Goal: Check status: Check status

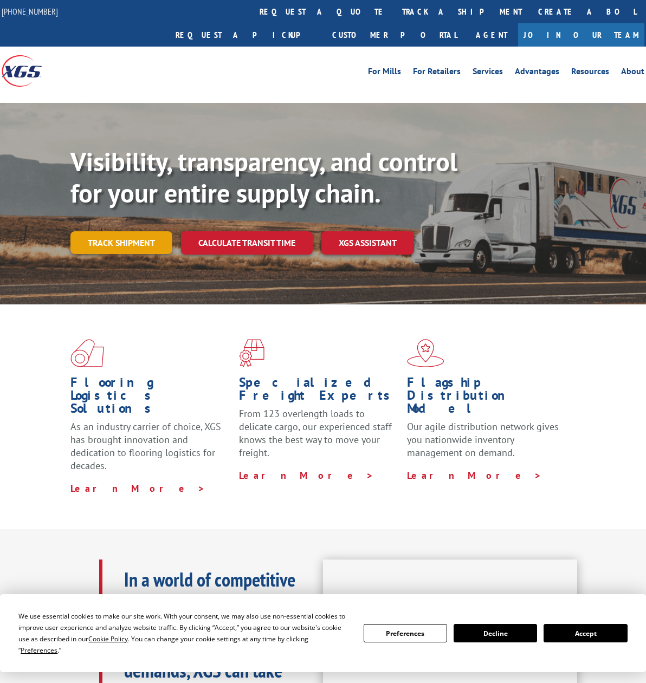
click at [150, 231] on link "Track shipment" at bounding box center [121, 242] width 102 height 23
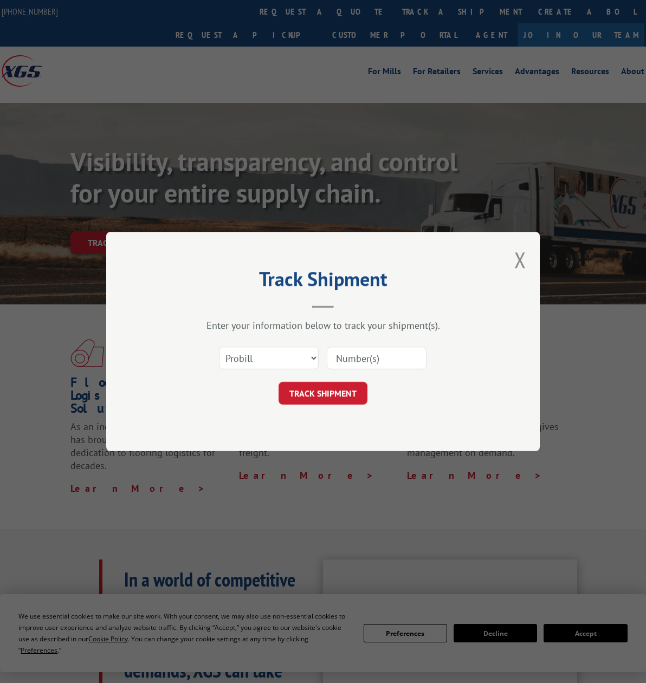
click at [352, 363] on input at bounding box center [377, 358] width 100 height 23
paste input "1151092325"
type input "1151092325"
click at [339, 389] on button "TRACK SHIPMENT" at bounding box center [323, 393] width 89 height 23
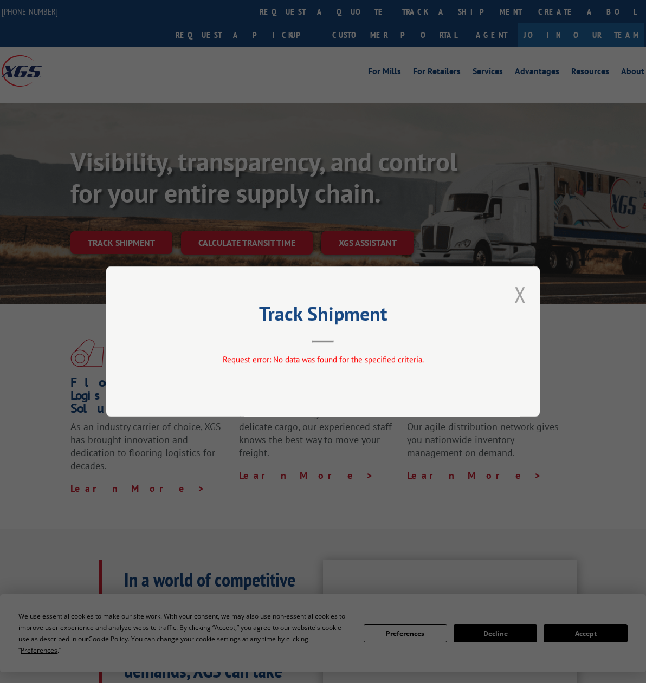
click at [526, 289] on button "Close modal" at bounding box center [520, 294] width 12 height 29
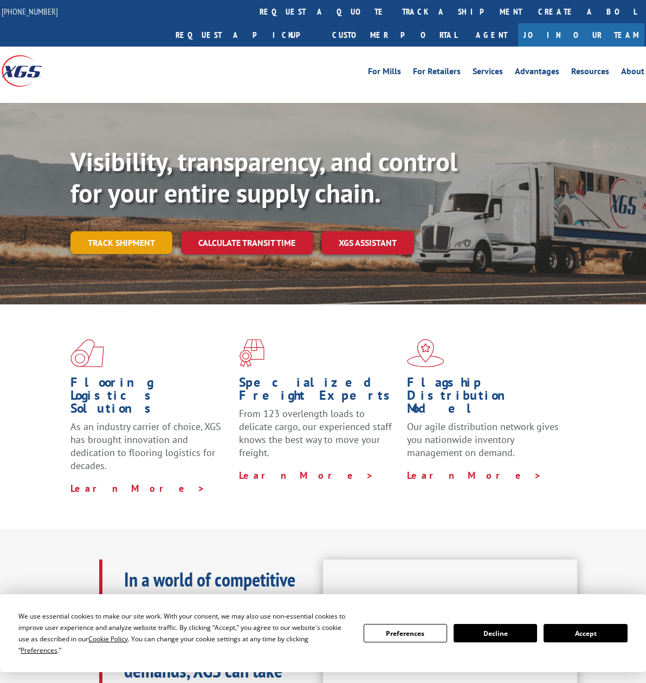
click at [101, 231] on link "Track shipment" at bounding box center [121, 242] width 102 height 23
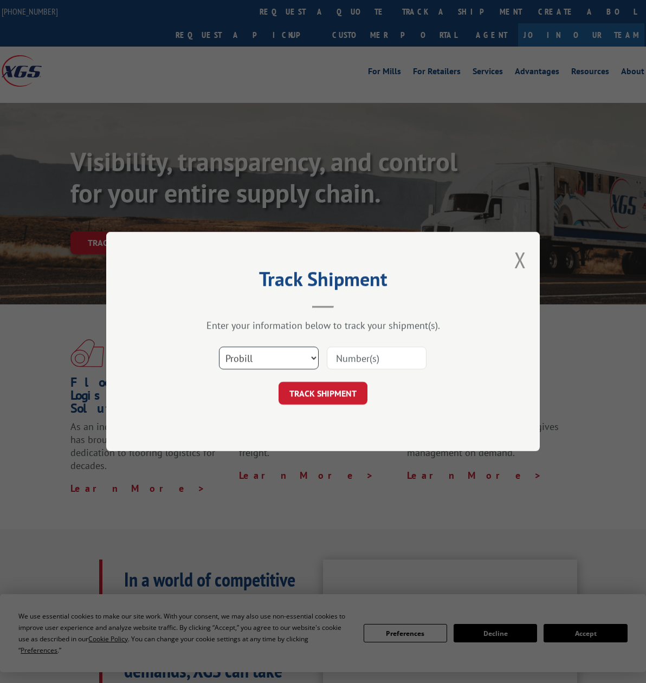
click at [276, 359] on select "Select category... Probill BOL PO" at bounding box center [269, 358] width 100 height 23
select select "bol"
click at [219, 347] on select "Select category... Probill BOL PO" at bounding box center [269, 358] width 100 height 23
click at [370, 366] on input at bounding box center [377, 358] width 100 height 23
paste input "1151092325"
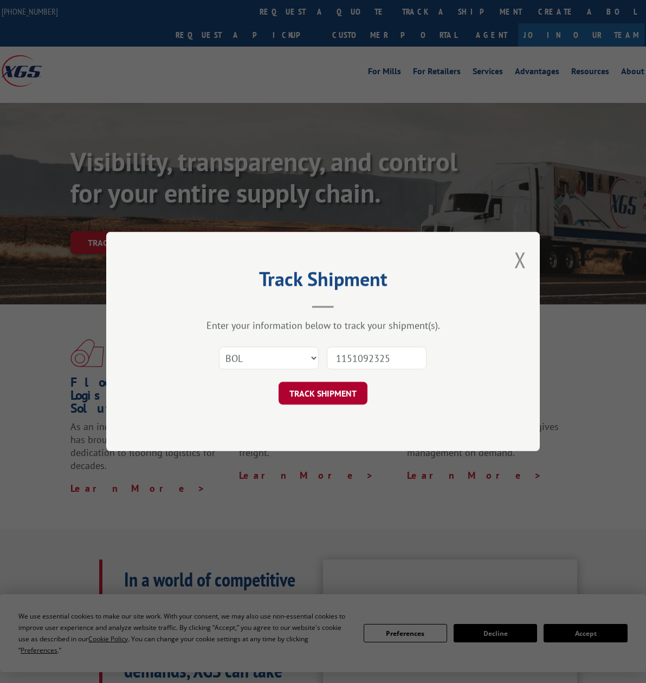
type input "1151092325"
click at [327, 390] on button "TRACK SHIPMENT" at bounding box center [323, 393] width 89 height 23
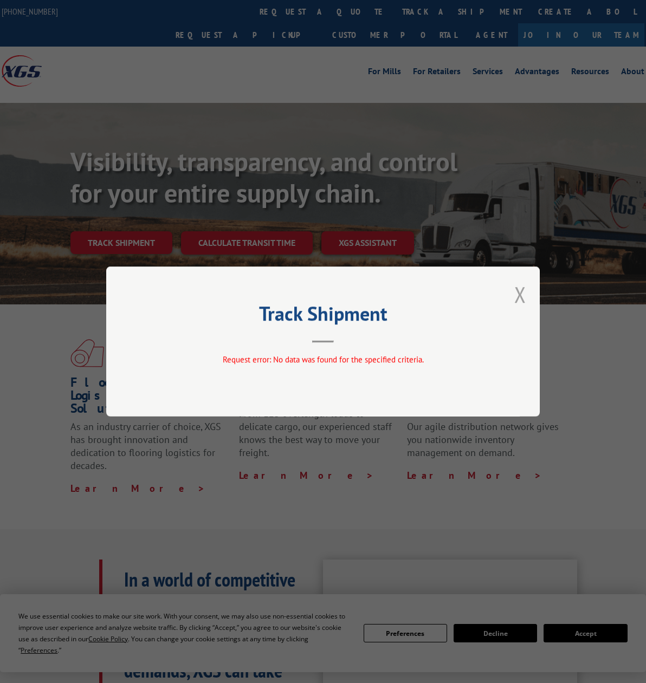
click at [518, 294] on button "Close modal" at bounding box center [520, 294] width 12 height 29
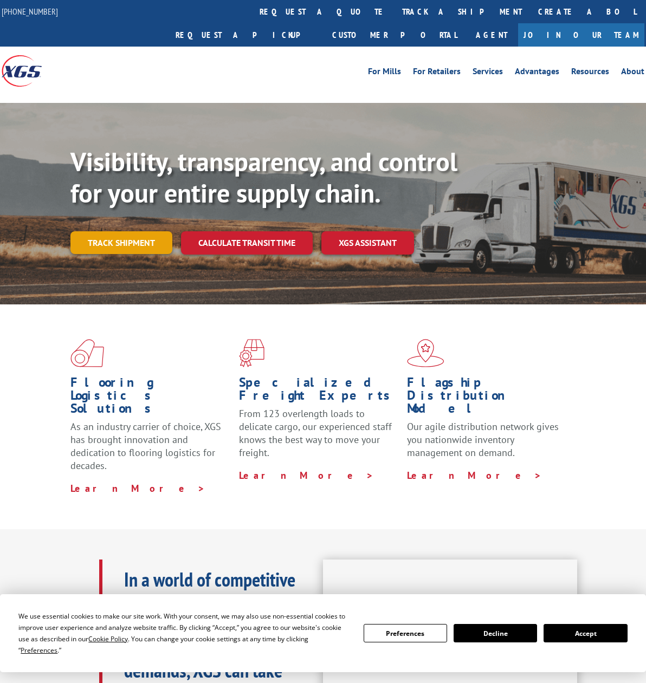
click at [102, 231] on link "Track shipment" at bounding box center [121, 242] width 102 height 23
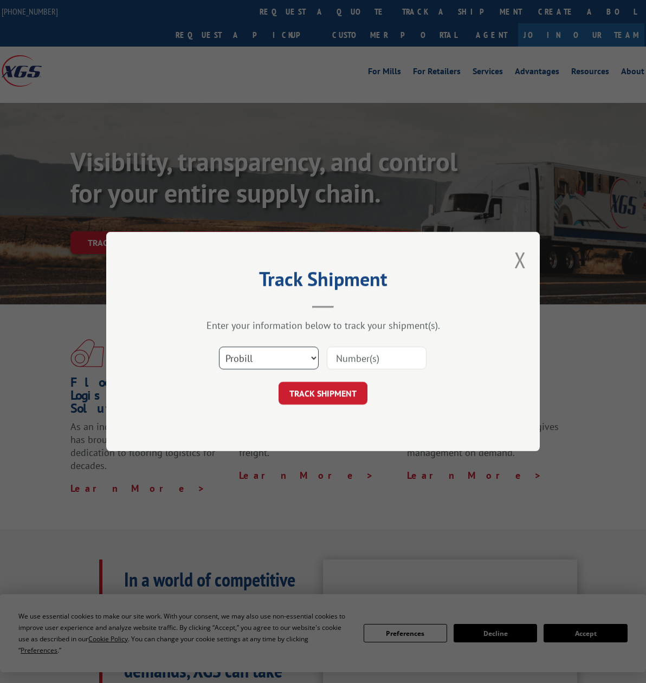
click at [288, 350] on select "Select category... Probill BOL PO" at bounding box center [269, 358] width 100 height 23
select select "po"
click at [219, 347] on select "Select category... Probill BOL PO" at bounding box center [269, 358] width 100 height 23
drag, startPoint x: 353, startPoint y: 358, endPoint x: 329, endPoint y: 389, distance: 39.0
click at [352, 359] on input at bounding box center [377, 358] width 100 height 23
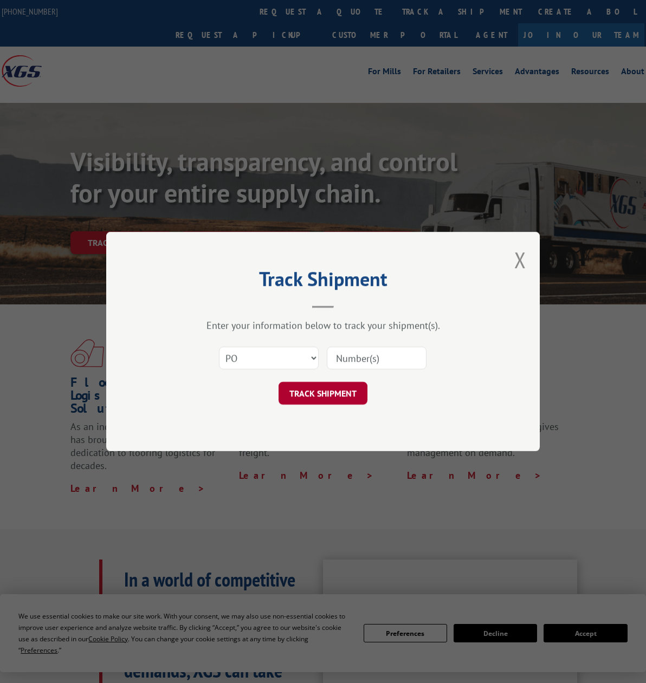
paste input "1151092325"
type input "1151092325"
click at [325, 392] on button "TRACK SHIPMENT" at bounding box center [323, 393] width 89 height 23
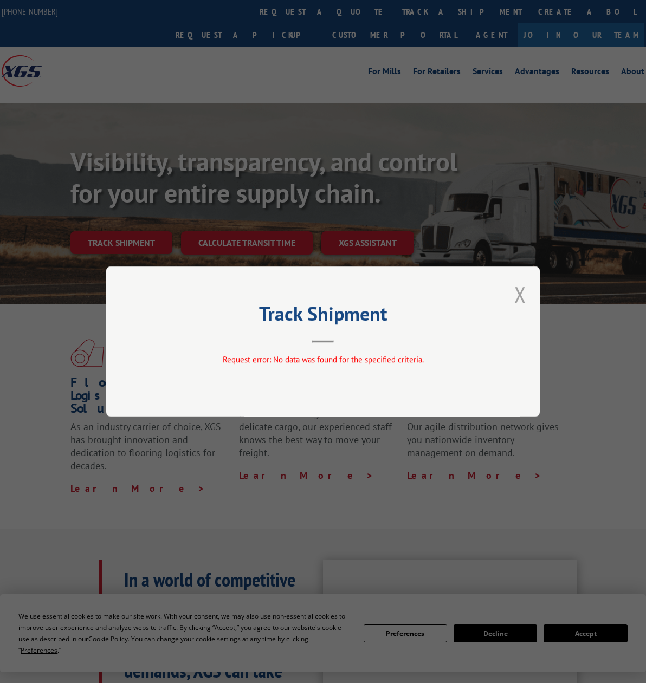
drag, startPoint x: 530, startPoint y: 297, endPoint x: 521, endPoint y: 296, distance: 8.2
click at [530, 297] on div "Track Shipment Request error: No data was found for the specified criteria." at bounding box center [323, 342] width 434 height 150
click at [520, 295] on button "Close modal" at bounding box center [520, 294] width 12 height 29
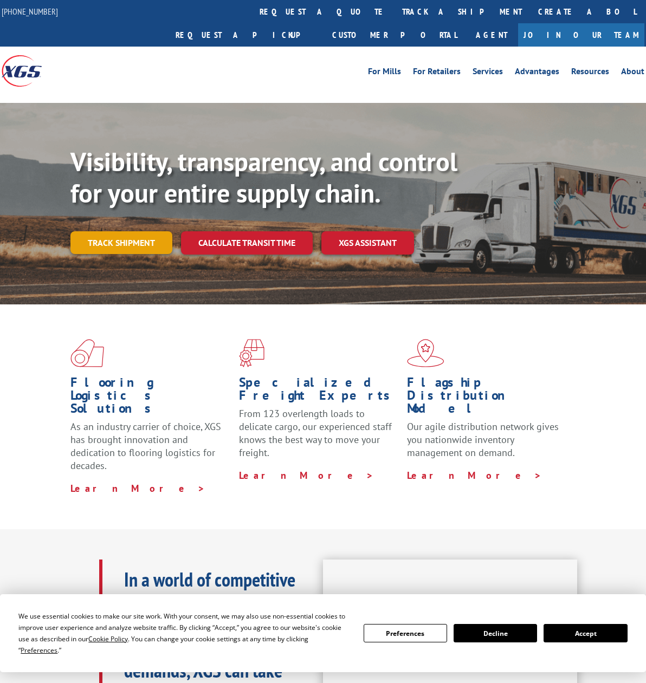
click at [135, 231] on link "Track shipment" at bounding box center [121, 242] width 102 height 23
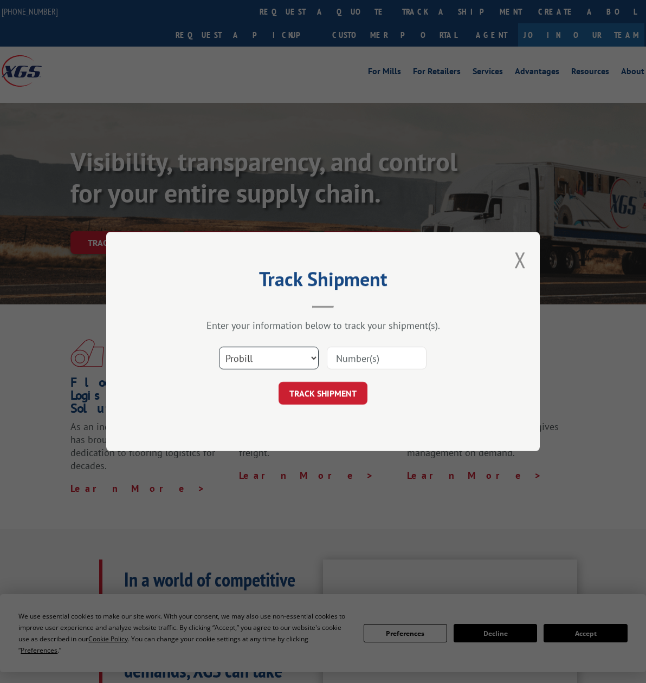
click at [309, 366] on select "Select category... Probill BOL PO" at bounding box center [269, 358] width 100 height 23
select select "po"
click at [219, 347] on select "Select category... Probill BOL PO" at bounding box center [269, 358] width 100 height 23
click at [349, 354] on input at bounding box center [377, 358] width 100 height 23
paste input "295431672"
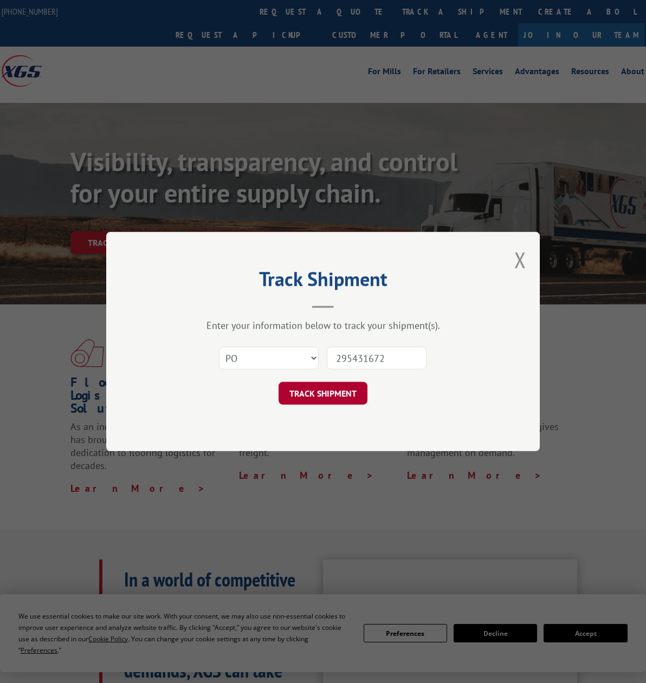
type input "295431672"
click at [332, 393] on button "TRACK SHIPMENT" at bounding box center [323, 393] width 89 height 23
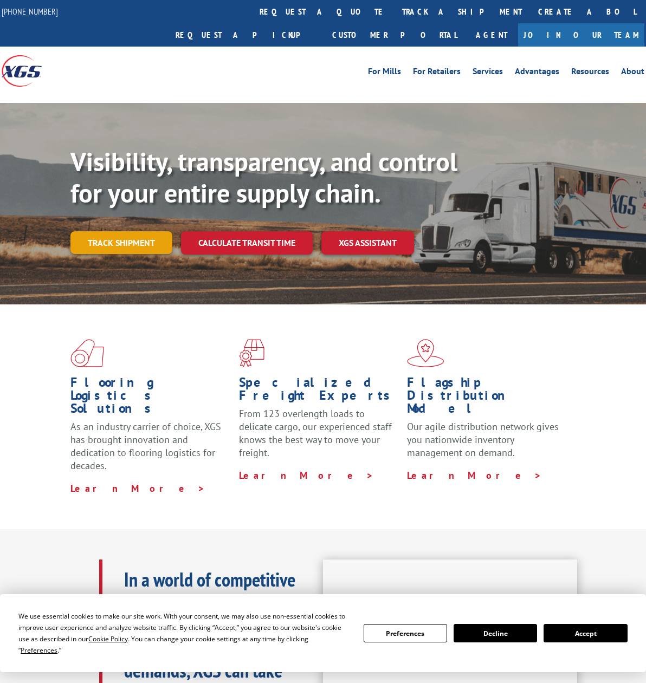
click at [128, 231] on link "Track shipment" at bounding box center [121, 242] width 102 height 23
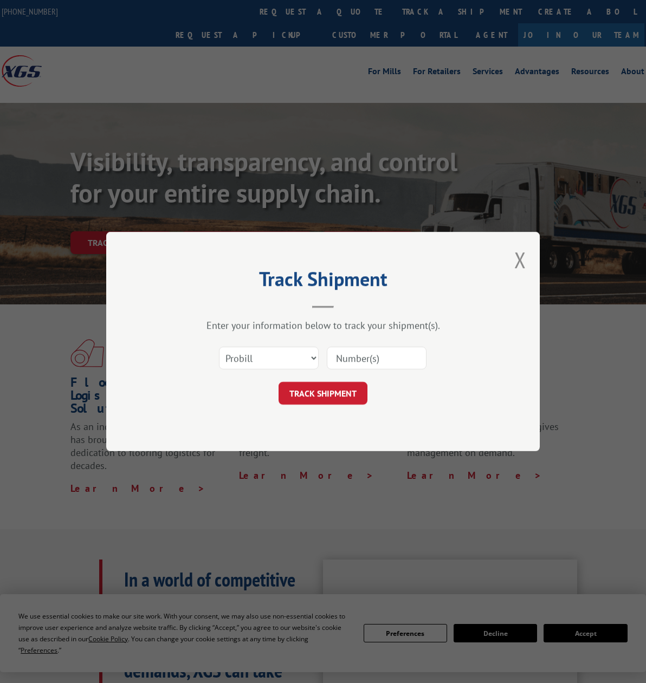
click at [352, 365] on input at bounding box center [377, 358] width 100 height 23
paste input "041385445"
type input "041385445"
click at [343, 391] on button "TRACK SHIPMENT" at bounding box center [323, 393] width 89 height 23
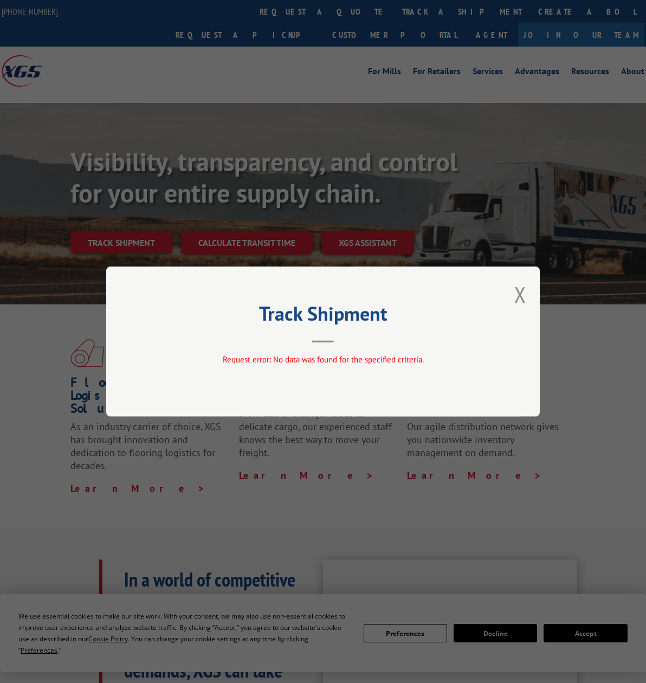
click at [519, 294] on button "Close modal" at bounding box center [520, 294] width 12 height 29
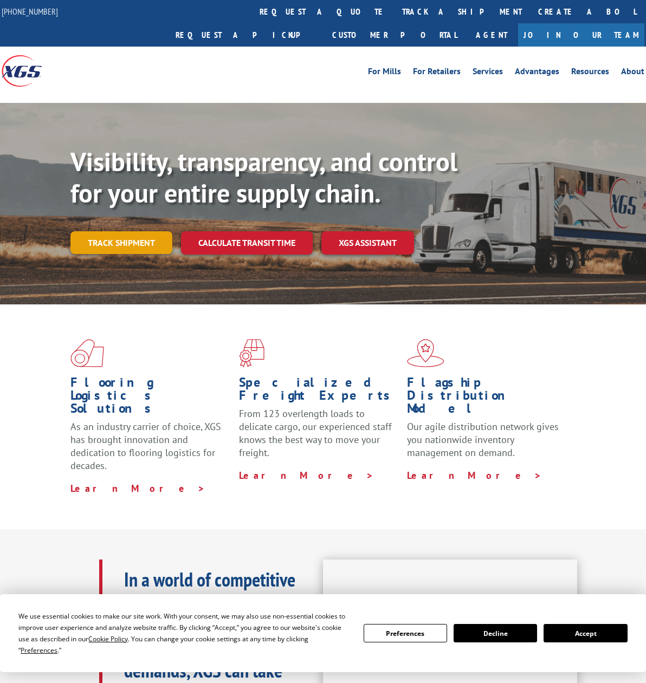
click at [121, 231] on link "Track shipment" at bounding box center [121, 242] width 102 height 23
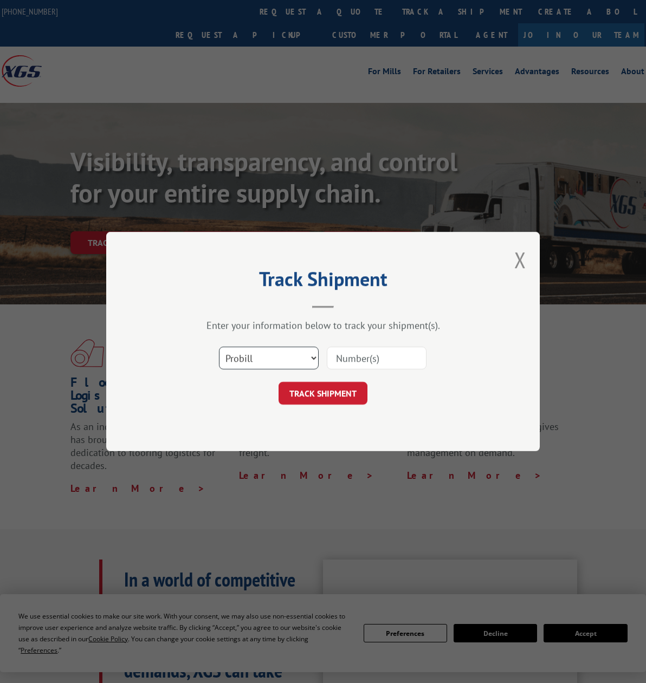
drag, startPoint x: 237, startPoint y: 358, endPoint x: 244, endPoint y: 370, distance: 14.1
click at [237, 358] on select "Select category... Probill BOL PO" at bounding box center [269, 358] width 100 height 23
select select "bol"
click at [219, 347] on select "Select category... Probill BOL PO" at bounding box center [269, 358] width 100 height 23
click at [340, 359] on input at bounding box center [377, 358] width 100 height 23
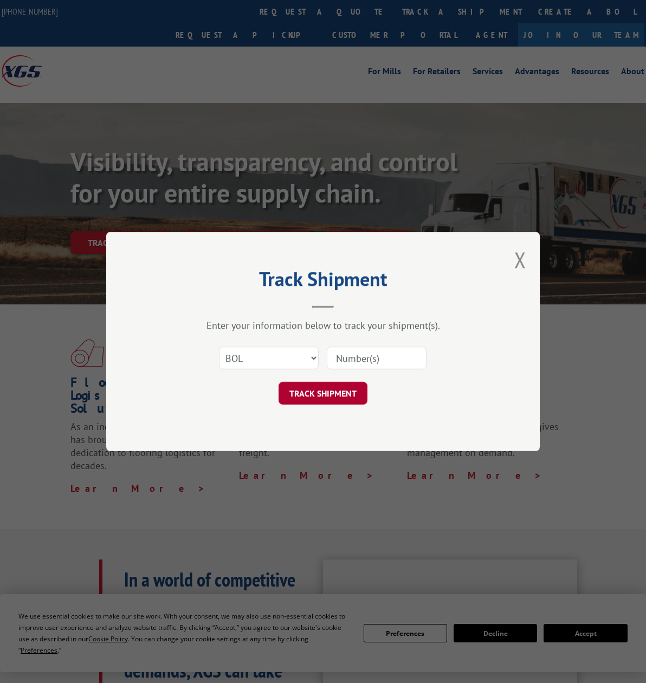
paste input "041385445"
type input "041385445"
click at [335, 386] on button "TRACK SHIPMENT" at bounding box center [323, 393] width 89 height 23
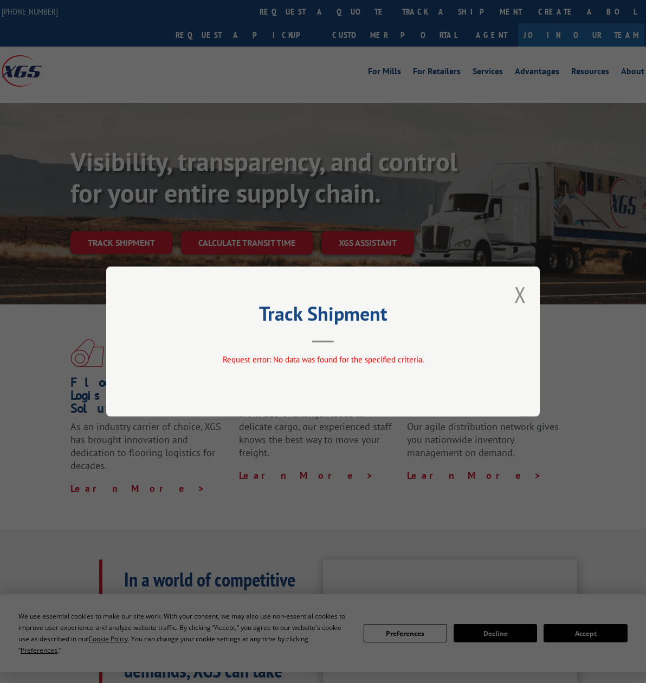
click at [513, 290] on div "Track Shipment Request error: No data was found for the specified criteria." at bounding box center [323, 342] width 434 height 150
click at [106, 218] on div "Track Shipment Request error: No data was found for the specified criteria." at bounding box center [323, 341] width 646 height 683
click at [513, 296] on div "Track Shipment Request error: No data was found for the specified criteria." at bounding box center [323, 342] width 434 height 150
click at [526, 299] on button "Close modal" at bounding box center [520, 294] width 12 height 29
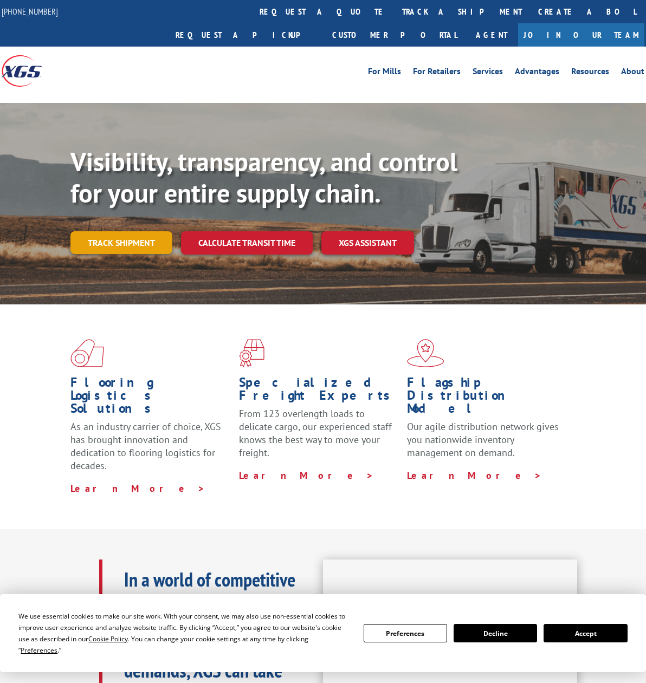
click at [126, 231] on link "Track shipment" at bounding box center [121, 242] width 102 height 23
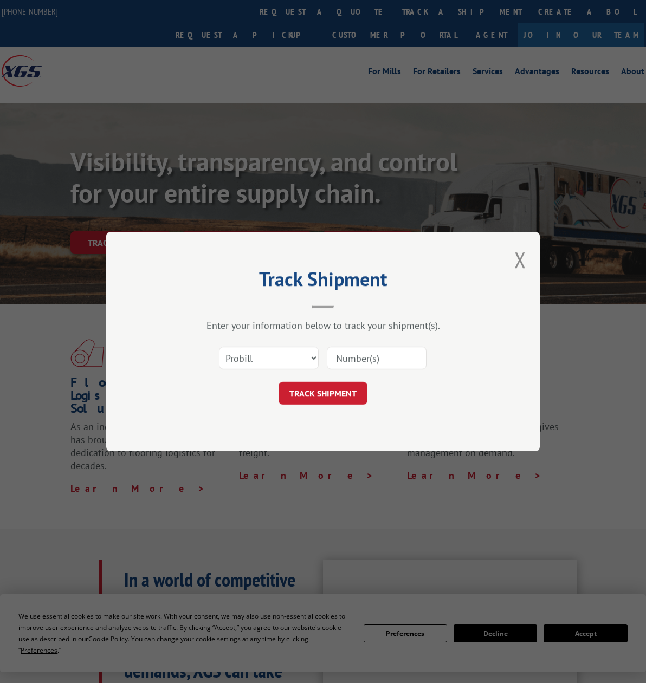
click at [287, 343] on div "Select category... Probill BOL PO" at bounding box center [322, 358] width 325 height 36
drag, startPoint x: 287, startPoint y: 360, endPoint x: 292, endPoint y: 371, distance: 11.6
click at [287, 360] on select "Select category... Probill BOL PO" at bounding box center [269, 358] width 100 height 23
select select "po"
click at [219, 347] on select "Select category... Probill BOL PO" at bounding box center [269, 358] width 100 height 23
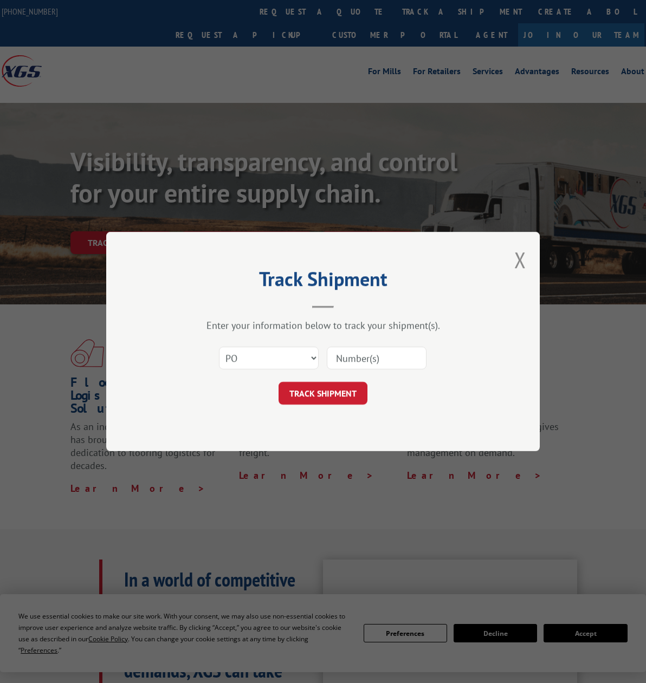
click at [363, 358] on input at bounding box center [377, 358] width 100 height 23
paste input "041385445"
type input "041385445"
click at [329, 392] on button "TRACK SHIPMENT" at bounding box center [323, 393] width 89 height 23
